Goal: Transaction & Acquisition: Download file/media

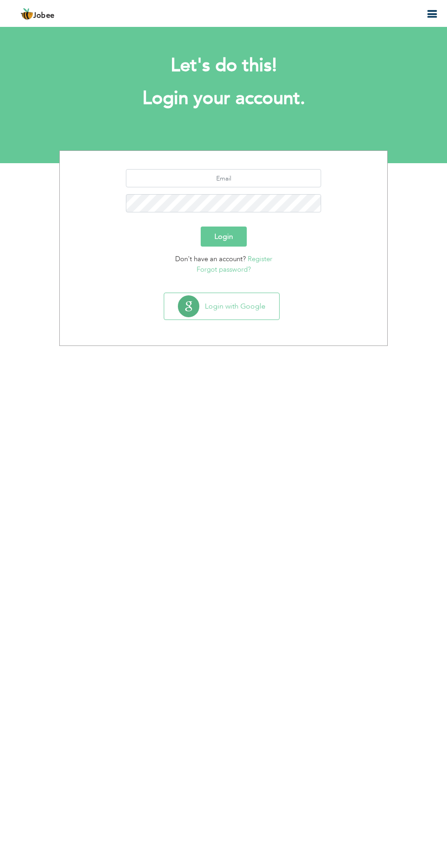
type input "[EMAIL_ADDRESS][DOMAIN_NAME]"
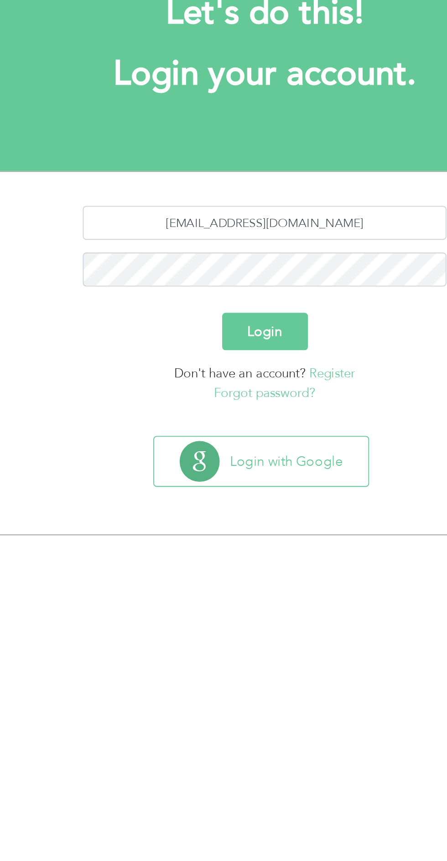
click at [200, 226] on button "Login" at bounding box center [223, 236] width 46 height 20
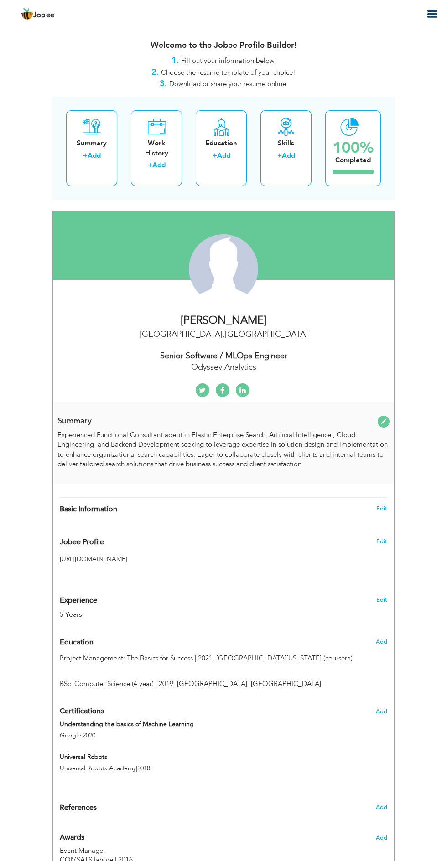
click at [431, 14] on icon "button" at bounding box center [431, 14] width 11 height 11
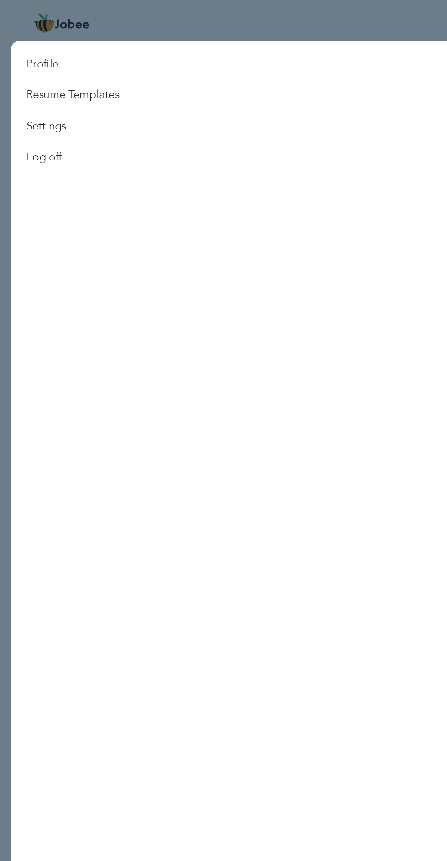
click at [62, 58] on link "Resume Templates" at bounding box center [44, 57] width 75 height 19
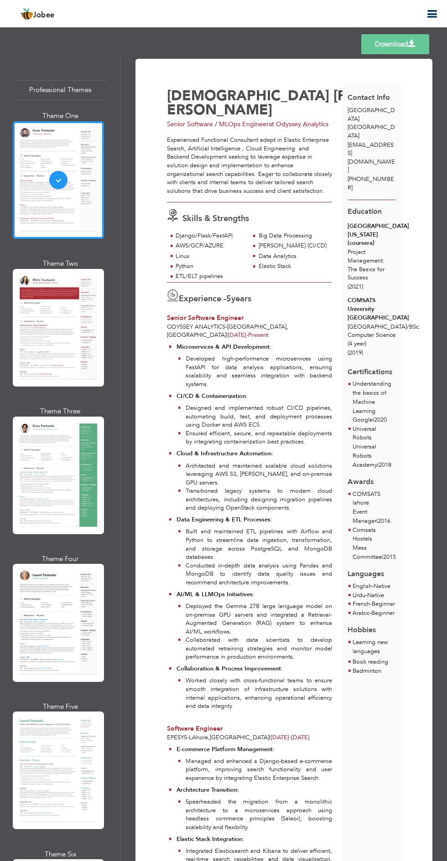
click at [391, 44] on link "Download" at bounding box center [395, 44] width 68 height 20
